Goal: Task Accomplishment & Management: Manage account settings

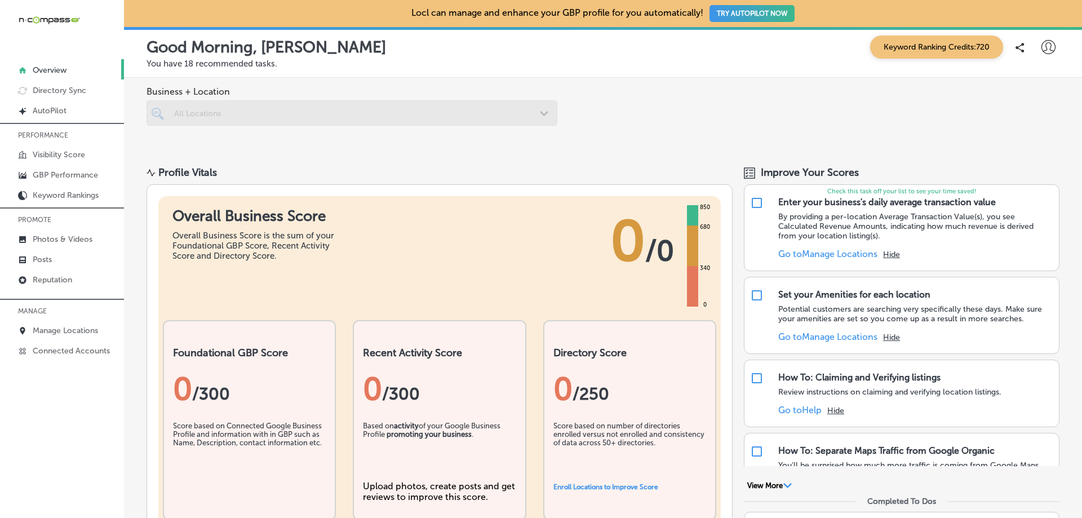
click at [640, 114] on div "Business + Location All Locations Path Created with Sketch." at bounding box center [603, 115] width 958 height 74
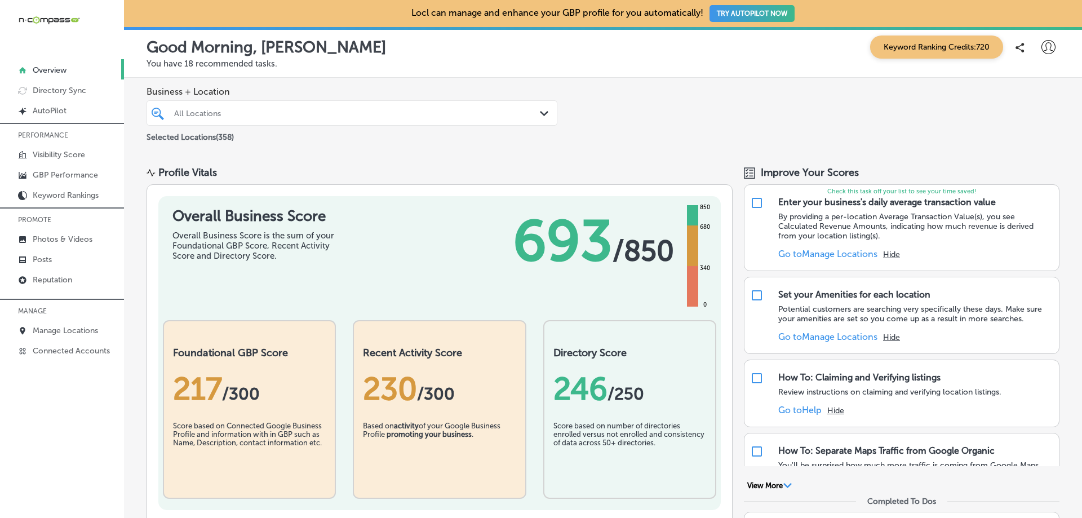
click at [373, 120] on div at bounding box center [334, 112] width 322 height 15
click at [199, 112] on div "All Locations" at bounding box center [357, 113] width 367 height 10
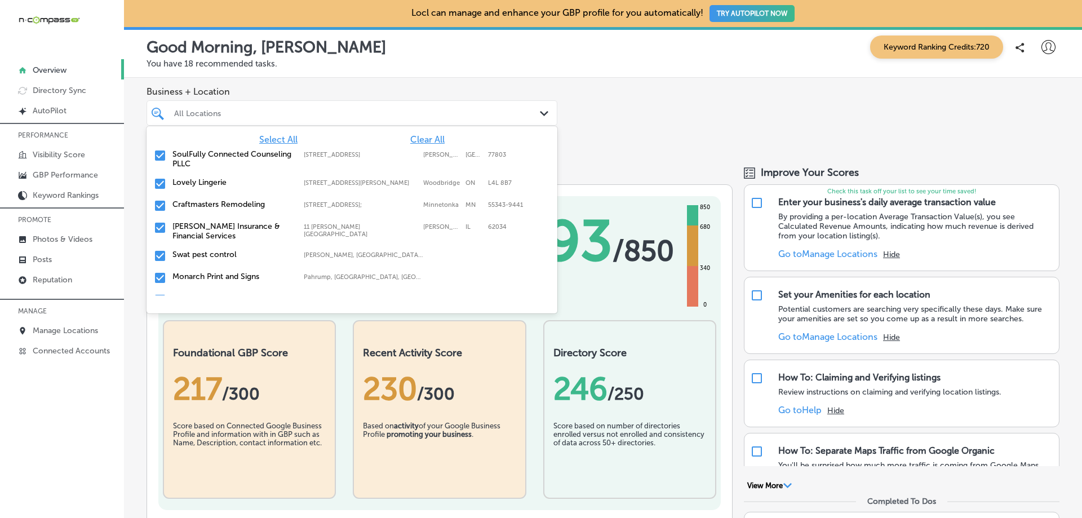
paste input "Clear Families [MEDICAL_DATA]"
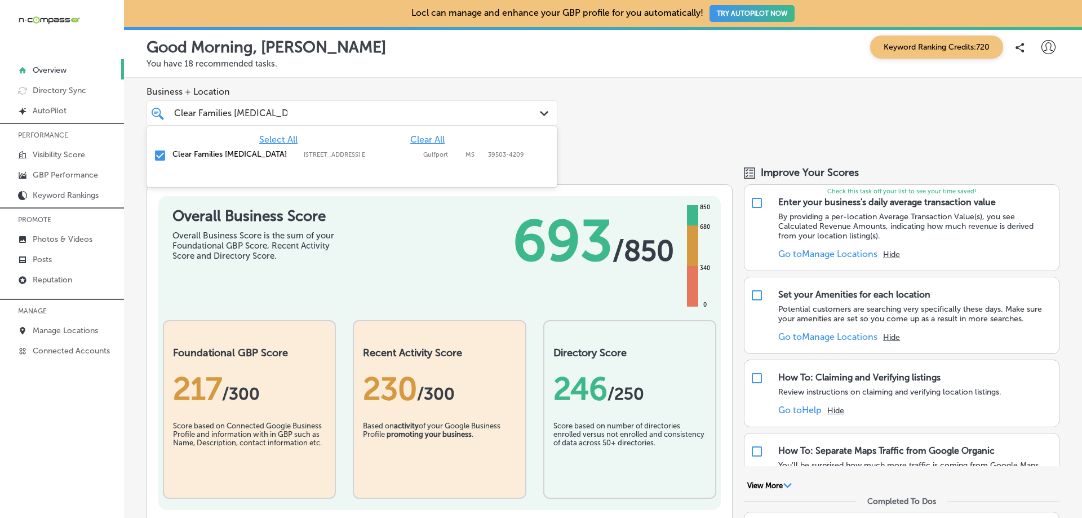
type input "Clear Families [MEDICAL_DATA]"
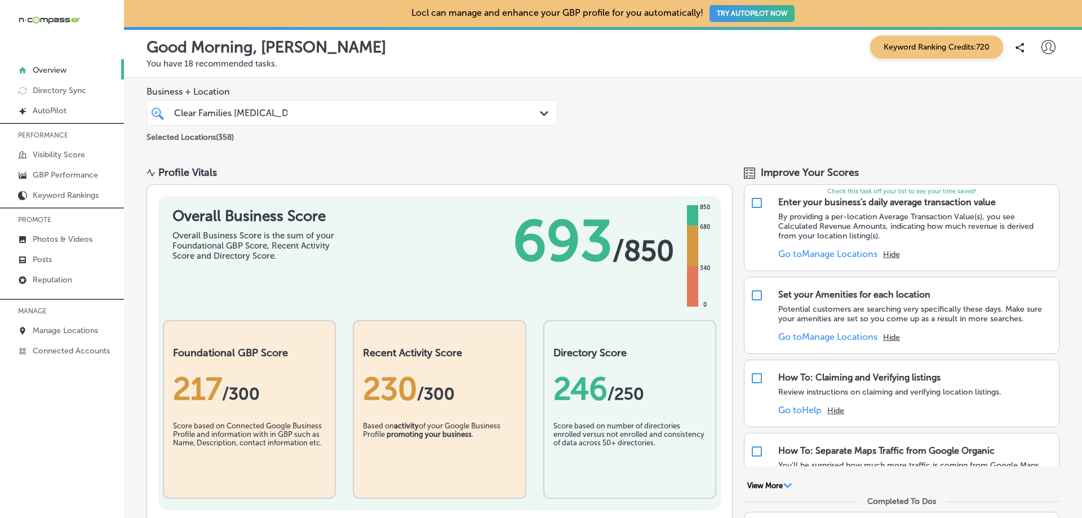
click at [618, 138] on div "Business + Location Clear Families [MEDICAL_DATA] Clear Families [MEDICAL_DATA]…" at bounding box center [603, 115] width 958 height 74
click at [61, 68] on p "Overview" at bounding box center [50, 70] width 34 height 10
click at [59, 330] on p "Manage Locations" at bounding box center [65, 331] width 65 height 10
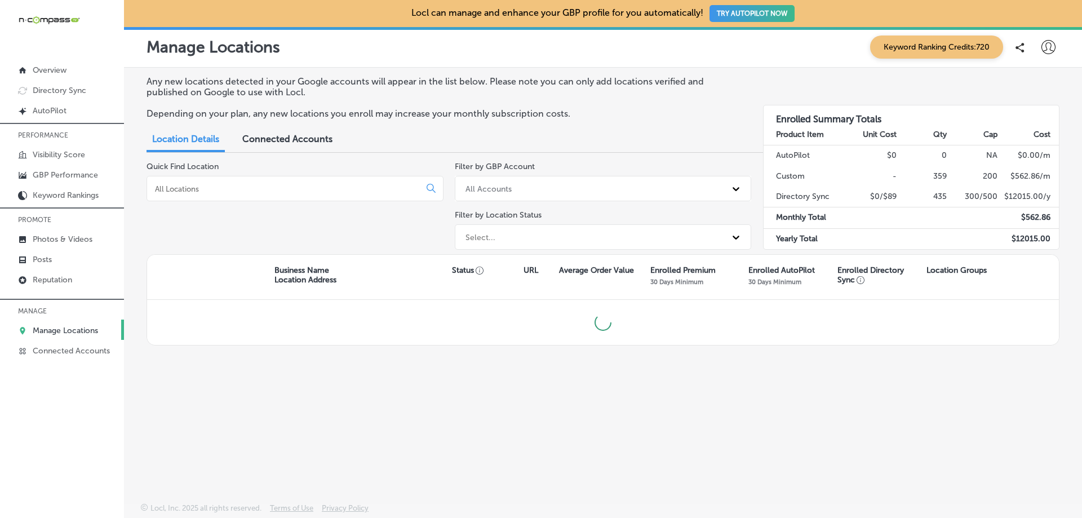
click at [219, 193] on input at bounding box center [286, 189] width 264 height 10
paste input "Clear Families [MEDICAL_DATA]"
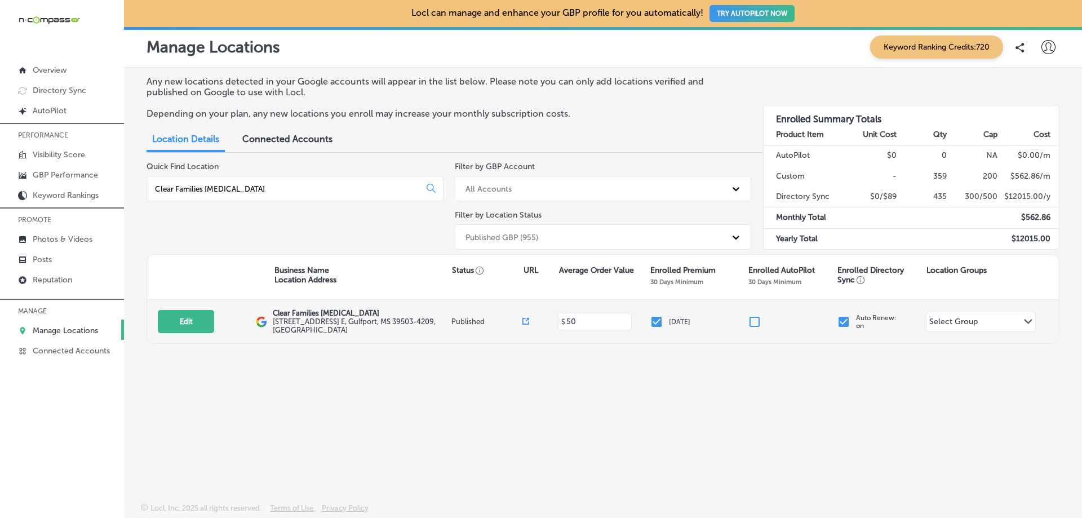
type input "Clear Families [MEDICAL_DATA]"
click at [317, 317] on p "Clear Families [MEDICAL_DATA]" at bounding box center [361, 313] width 176 height 8
click at [178, 322] on button "Edit" at bounding box center [186, 321] width 56 height 23
select select "US"
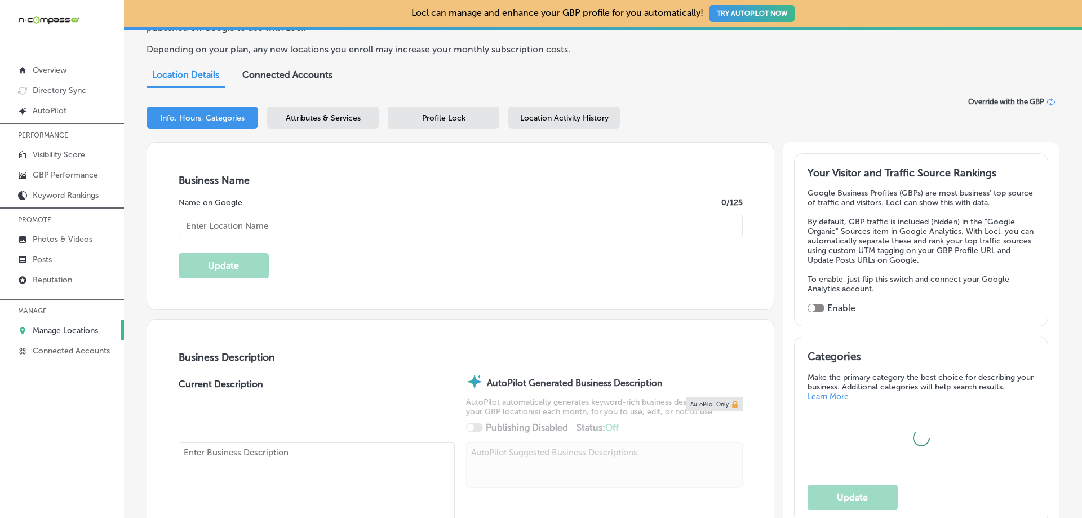
scroll to position [169, 0]
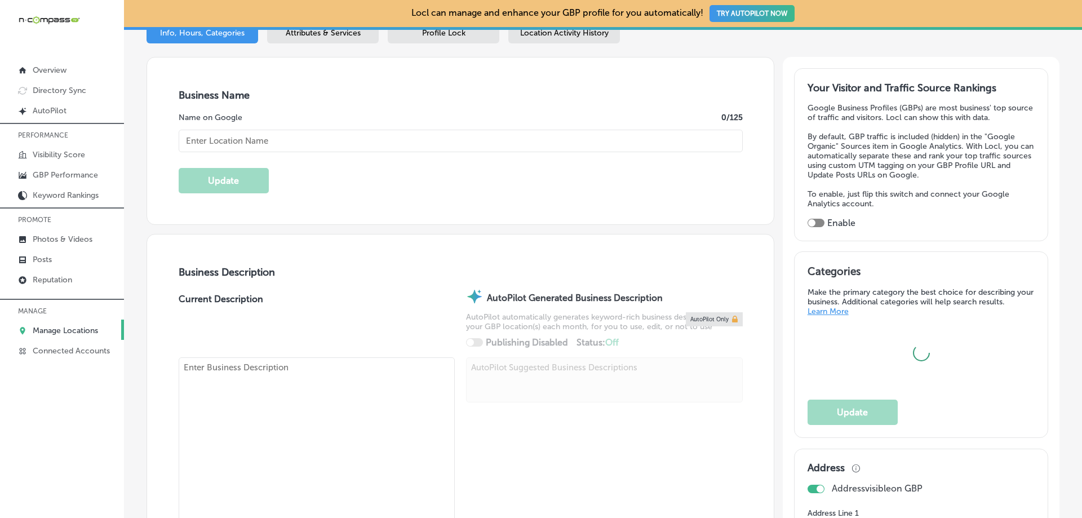
type input "Clear Families [MEDICAL_DATA]"
type input "[STREET_ADDRESS] E"
type input "Gulfport"
type input "39503-4209"
type input "US"
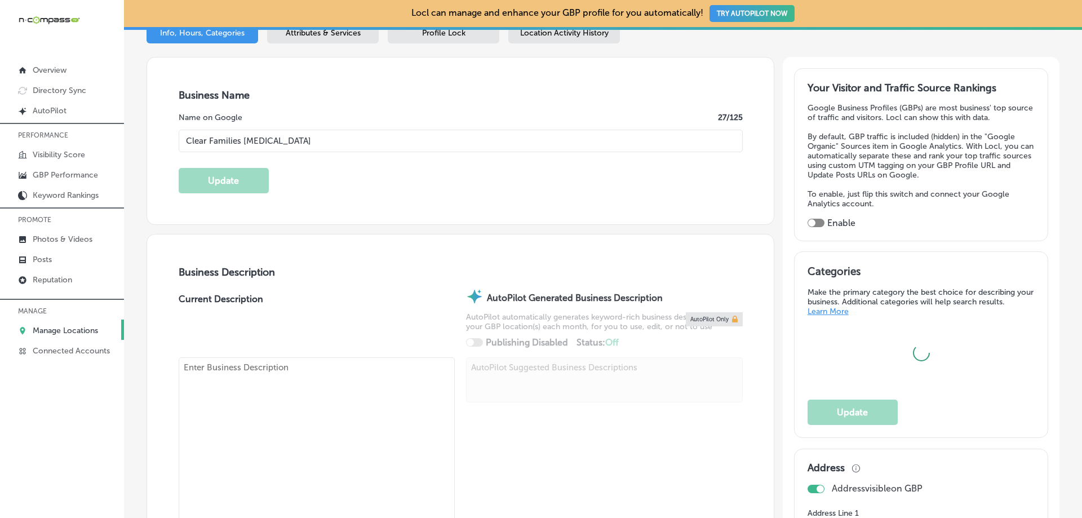
type input "[URL][DOMAIN_NAME]"
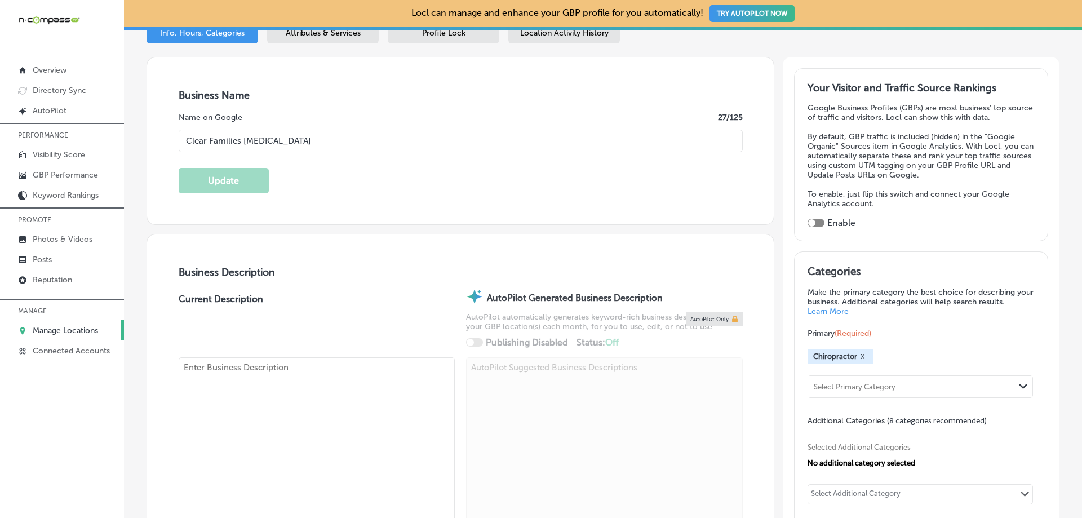
checkbox input "true"
type textarea "Clear Families [MEDICAL_DATA], located in [GEOGRAPHIC_DATA], [GEOGRAPHIC_DATA],…"
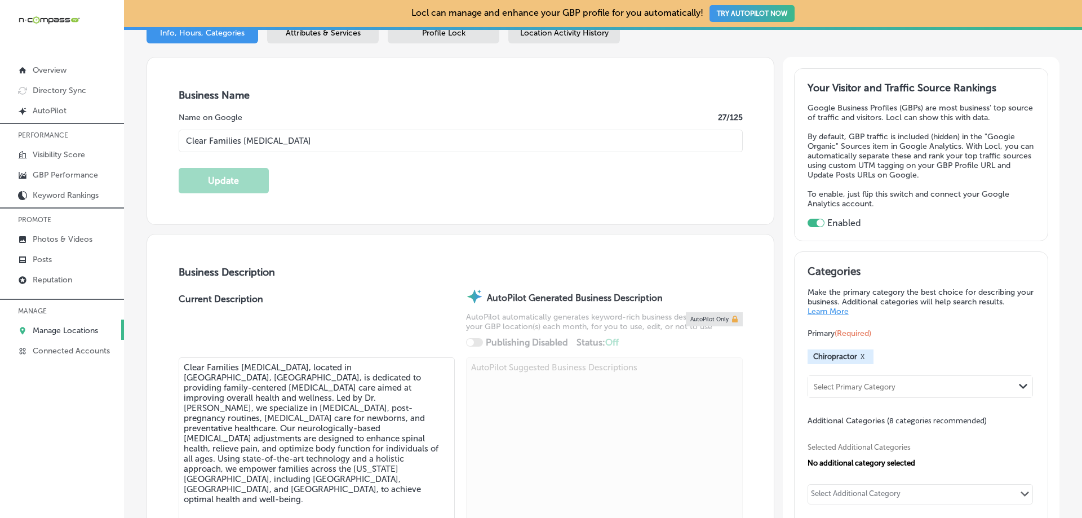
type input "[PHONE_NUMBER]"
select select "US"
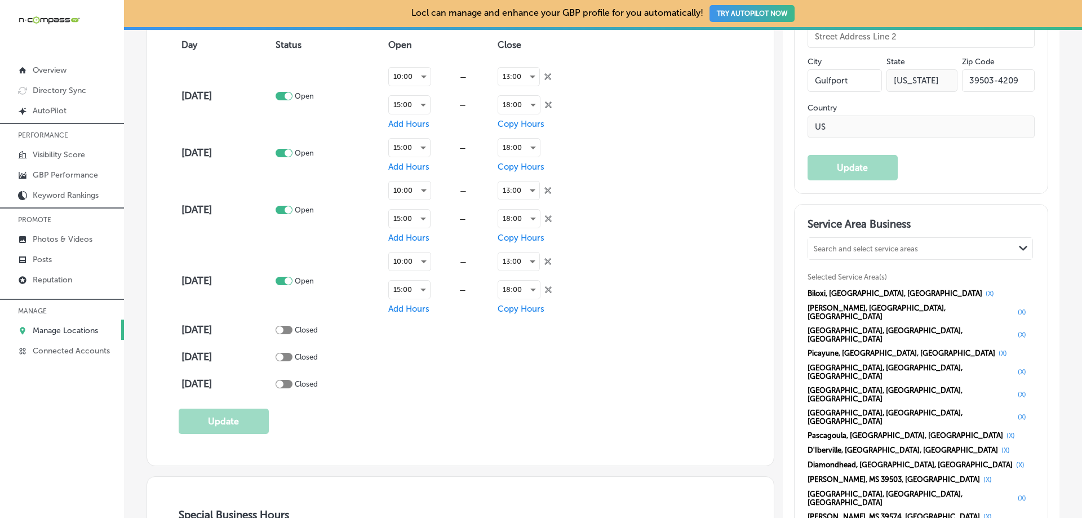
scroll to position [902, 0]
